Goal: Task Accomplishment & Management: Use online tool/utility

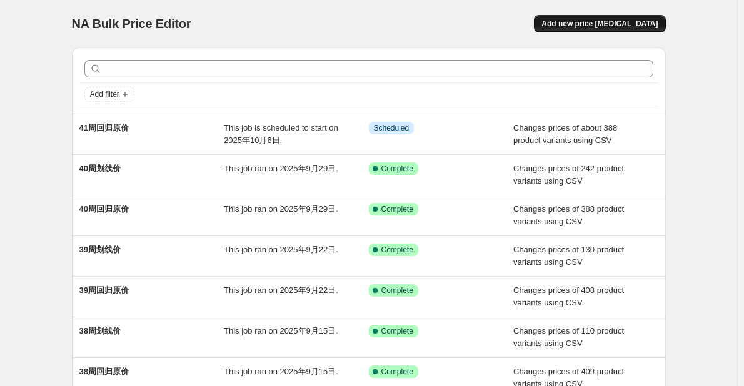
click at [581, 18] on button "Add new price [MEDICAL_DATA]" at bounding box center [599, 24] width 131 height 18
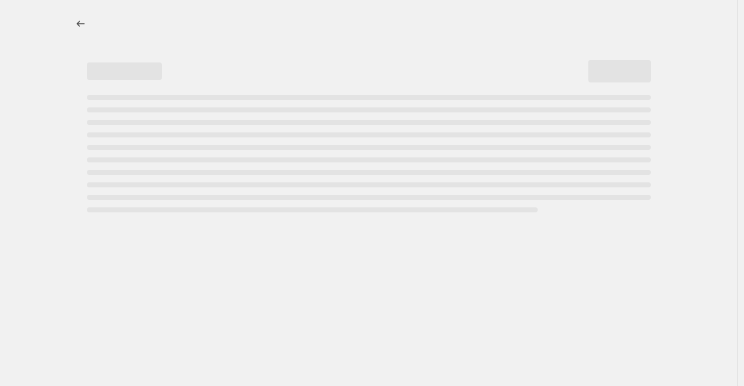
select select "percentage"
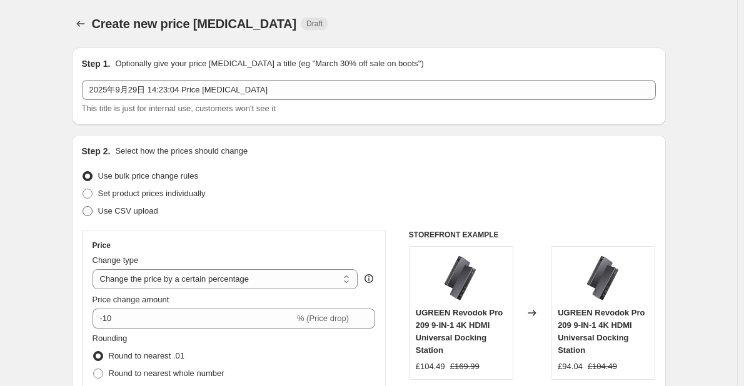
click at [142, 216] on span "Use CSV upload" at bounding box center [128, 210] width 60 height 9
click at [83, 207] on input "Use CSV upload" at bounding box center [83, 206] width 1 height 1
radio input "true"
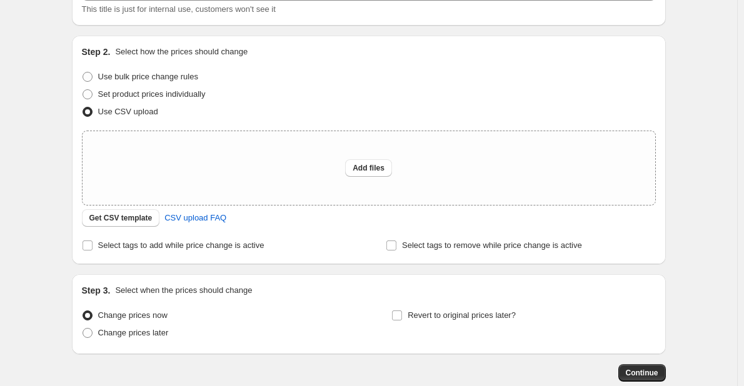
scroll to position [125, 0]
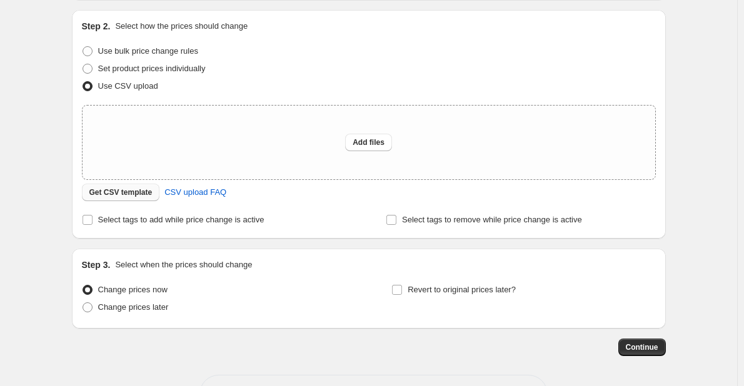
click at [132, 195] on span "Get CSV template" at bounding box center [120, 193] width 63 height 10
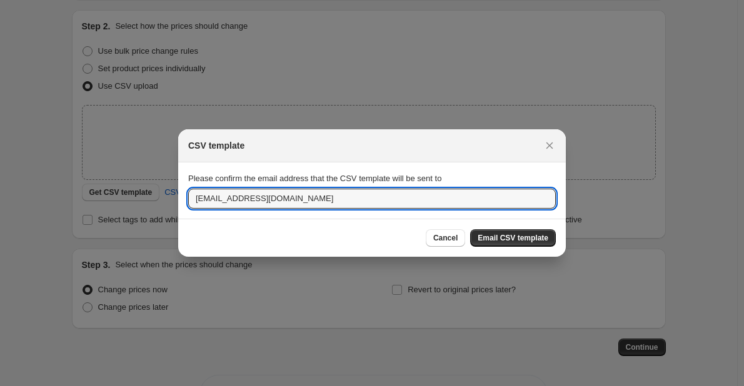
drag, startPoint x: 209, startPoint y: 197, endPoint x: 188, endPoint y: 199, distance: 21.3
click at [188, 199] on section "Please confirm the email address that the CSV template will be sent to [EMAIL_A…" at bounding box center [372, 191] width 388 height 56
type input "[DOMAIN_NAME][EMAIL_ADDRESS][DOMAIN_NAME]"
click at [548, 233] on button "Email CSV template" at bounding box center [513, 238] width 86 height 18
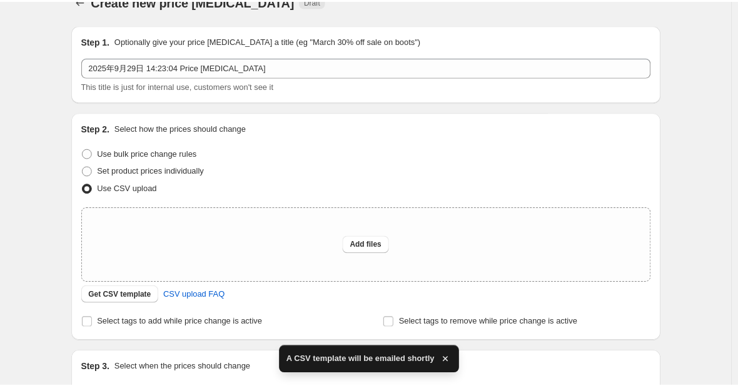
scroll to position [0, 0]
